Goal: Transaction & Acquisition: Purchase product/service

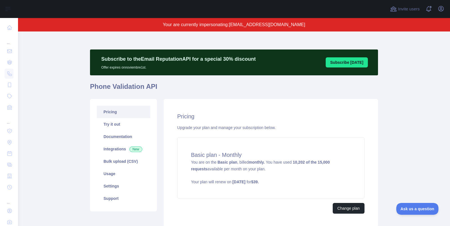
click at [442, 8] on icon "button" at bounding box center [440, 8] width 7 height 7
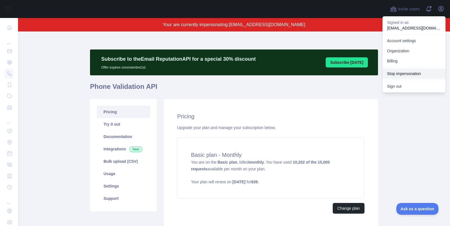
click at [423, 76] on button "Stop impersonation" at bounding box center [413, 74] width 63 height 10
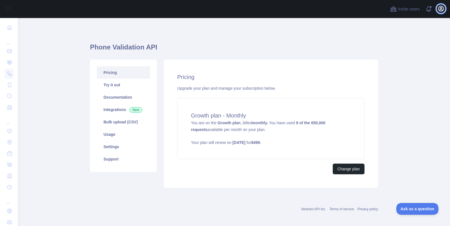
click at [441, 6] on icon "button" at bounding box center [440, 8] width 5 height 5
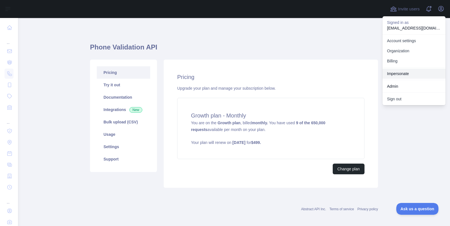
click at [407, 75] on link "Impersonate" at bounding box center [413, 74] width 63 height 10
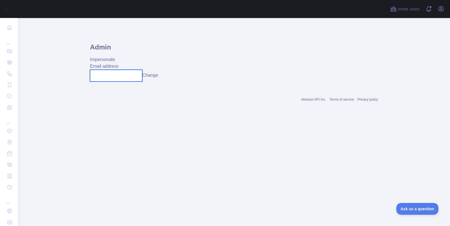
click at [117, 78] on input "text" at bounding box center [116, 76] width 52 height 12
paste input "**********"
type input "**********"
click at [154, 69] on div "**********" at bounding box center [234, 72] width 288 height 19
click at [154, 76] on button "Change" at bounding box center [150, 75] width 16 height 7
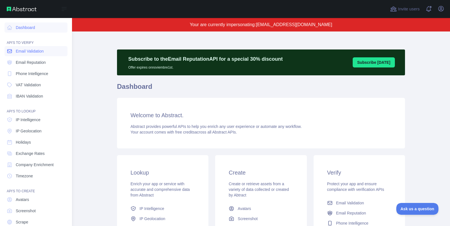
click at [37, 52] on span "Email Validation" at bounding box center [30, 51] width 28 height 6
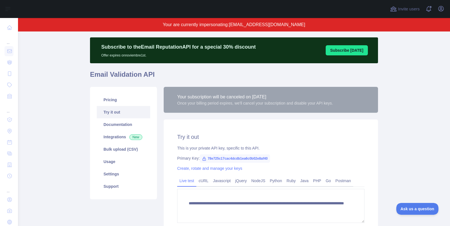
scroll to position [10, 0]
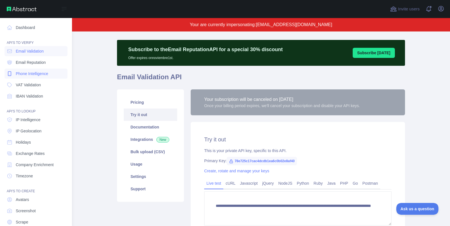
click at [37, 72] on span "Phone Intelligence" at bounding box center [32, 74] width 32 height 6
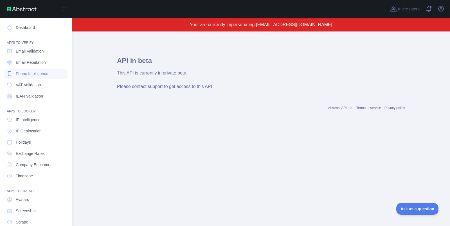
click at [17, 74] on span "Phone Intelligence" at bounding box center [32, 74] width 32 height 6
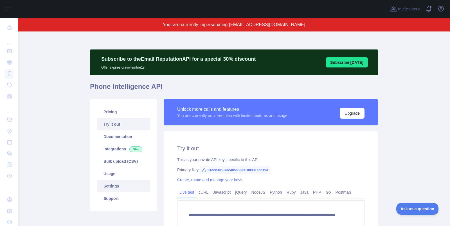
click at [138, 183] on link "Settings" at bounding box center [123, 186] width 53 height 12
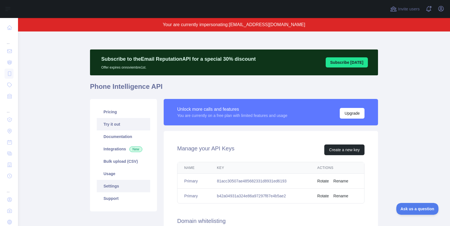
click at [128, 124] on link "Try it out" at bounding box center [123, 124] width 53 height 12
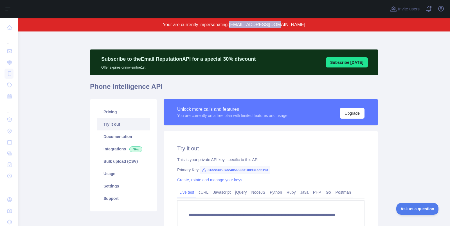
drag, startPoint x: 247, startPoint y: 24, endPoint x: 303, endPoint y: 23, distance: 55.9
click at [303, 23] on p "Your are currently impersonating: [EMAIL_ADDRESS][DOMAIN_NAME]" at bounding box center [234, 24] width 378 height 7
copy span "[EMAIL_ADDRESS][DOMAIN_NAME]"
click at [442, 12] on icon "button" at bounding box center [440, 8] width 7 height 7
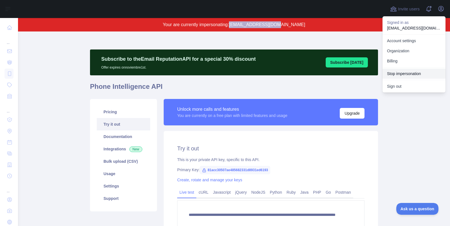
click at [397, 76] on button "Stop impersonation" at bounding box center [413, 74] width 63 height 10
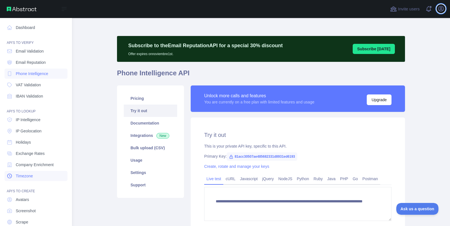
type textarea "**********"
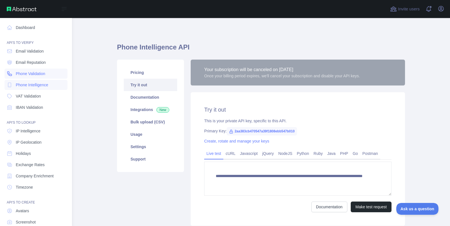
click at [40, 71] on span "Phone Validation" at bounding box center [31, 74] width 30 height 6
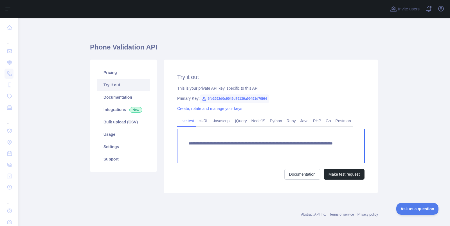
click at [238, 149] on textarea "**********" at bounding box center [270, 146] width 187 height 34
paste textarea "*"
type textarea "**********"
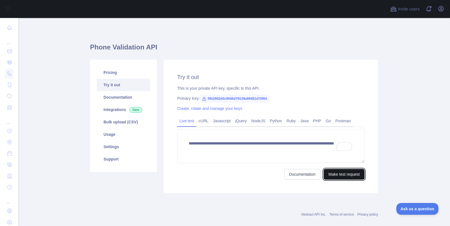
click at [348, 173] on button "Make test request" at bounding box center [343, 174] width 41 height 11
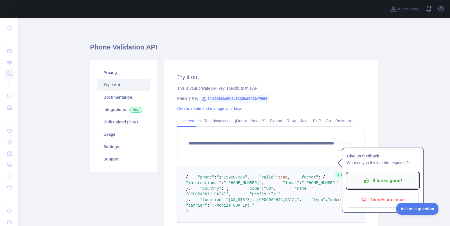
click at [383, 182] on p "It looks good!" at bounding box center [383, 181] width 64 height 10
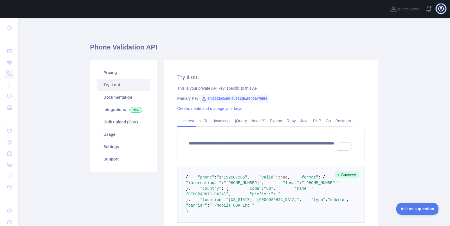
click at [440, 9] on icon "button" at bounding box center [440, 8] width 5 height 5
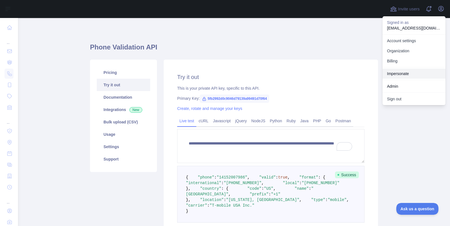
click at [420, 74] on link "Impersonate" at bounding box center [413, 74] width 63 height 10
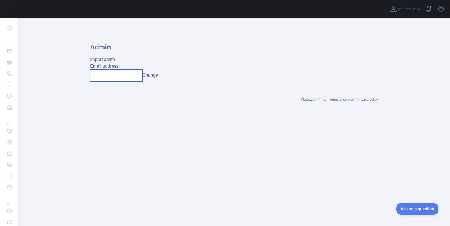
click at [119, 78] on input "text" at bounding box center [116, 76] width 52 height 12
paste input "**********"
type input "**********"
click at [155, 74] on button "Change" at bounding box center [154, 75] width 16 height 7
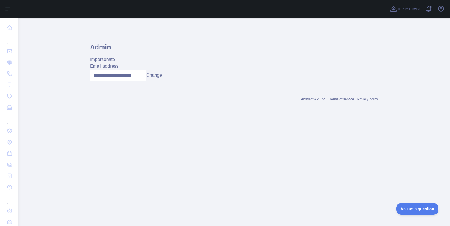
scroll to position [0, 0]
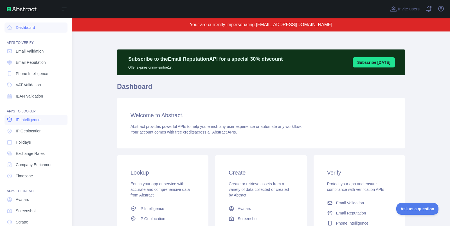
click at [42, 116] on link "IP Intelligence" at bounding box center [35, 120] width 63 height 10
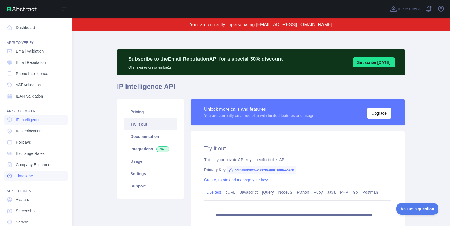
click at [47, 175] on link "Timezone" at bounding box center [35, 176] width 63 height 10
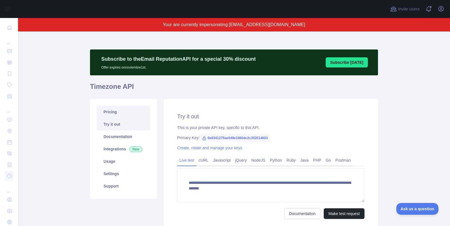
click at [126, 114] on link "Pricing" at bounding box center [123, 112] width 53 height 12
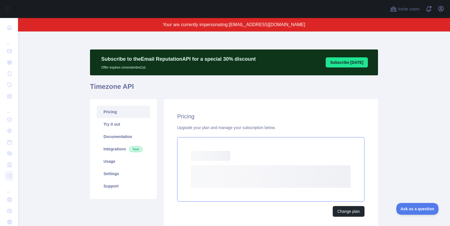
click at [290, 139] on div "Loading... Loading..." at bounding box center [270, 169] width 187 height 64
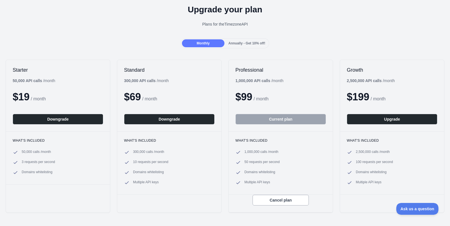
scroll to position [1, 0]
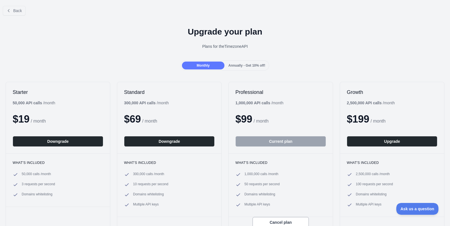
click at [250, 64] on span "Annually - Get 10% off!" at bounding box center [246, 66] width 37 height 4
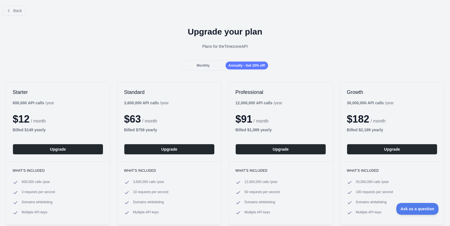
click at [206, 65] on span "Monthly" at bounding box center [202, 66] width 13 height 4
